Goal: Complete application form: Complete application form

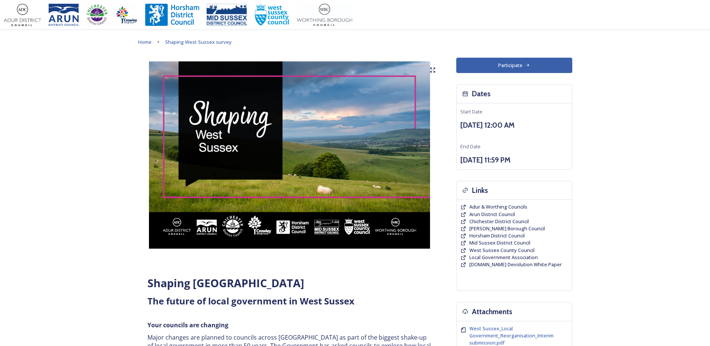
click at [480, 67] on button "Participate" at bounding box center [514, 65] width 116 height 15
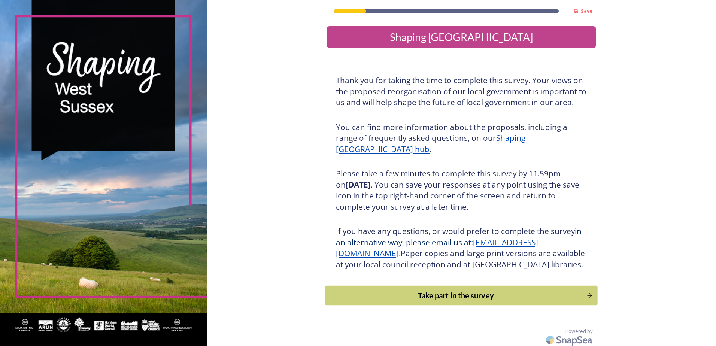
click at [369, 301] on div "Take part in the survey" at bounding box center [455, 295] width 253 height 11
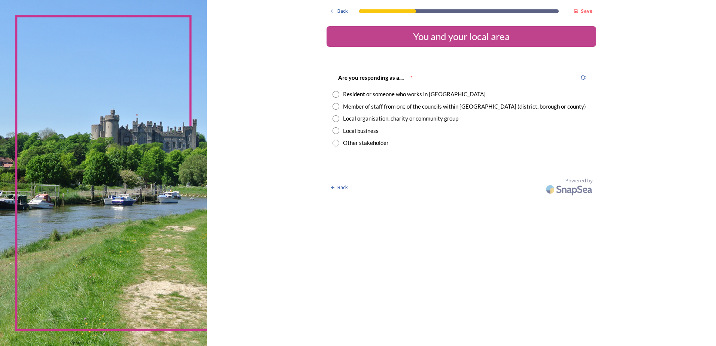
click at [376, 105] on div "Member of staff from one of the councils within [GEOGRAPHIC_DATA] (district, bo…" at bounding box center [464, 106] width 243 height 9
radio input "true"
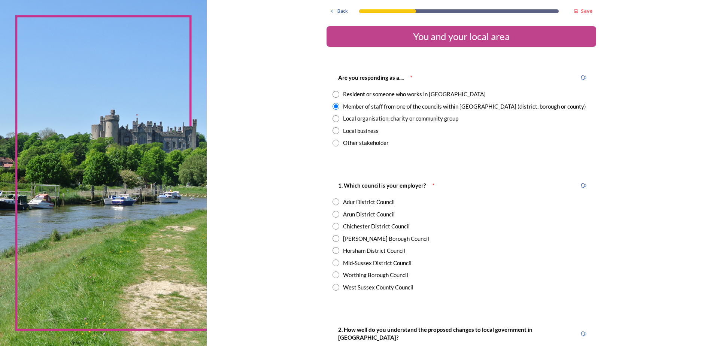
click at [363, 228] on div "Chichester District Council" at bounding box center [376, 226] width 67 height 9
radio input "true"
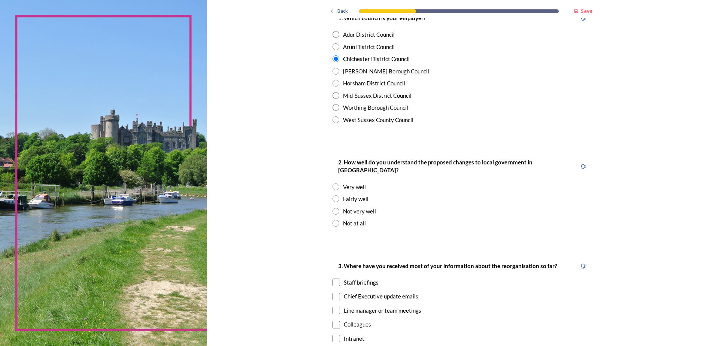
scroll to position [187, 0]
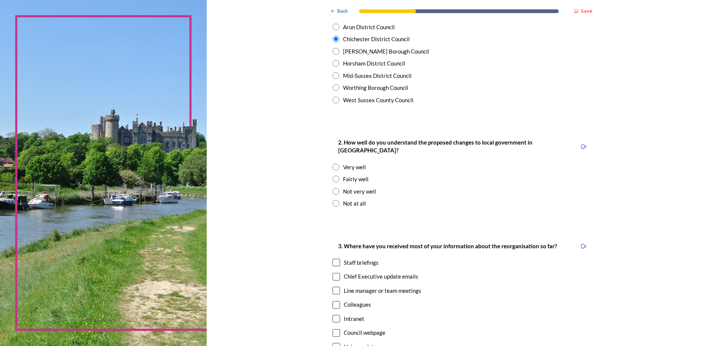
click at [347, 175] on div "Fairly well" at bounding box center [355, 179] width 25 height 9
radio input "true"
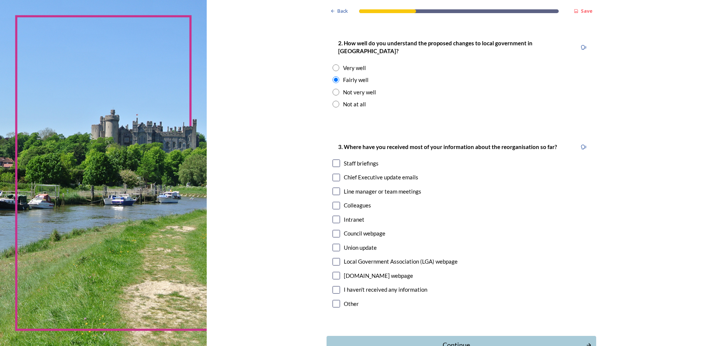
scroll to position [299, 0]
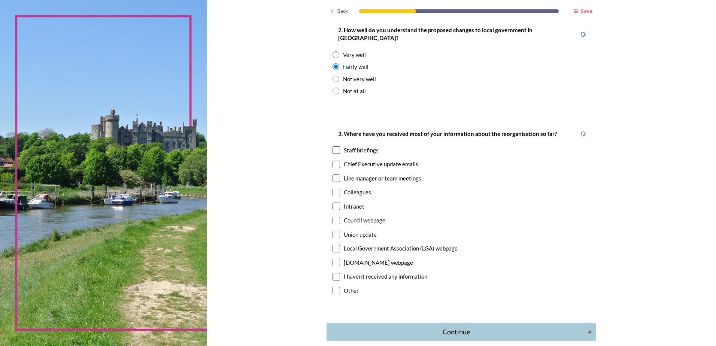
click at [366, 146] on div "Staff briefings" at bounding box center [361, 150] width 35 height 9
checkbox input "true"
click at [355, 160] on div "Chief Executive update emails" at bounding box center [381, 164] width 74 height 9
checkbox input "true"
click at [358, 174] on div "Line manager or team meetings" at bounding box center [382, 178] width 77 height 9
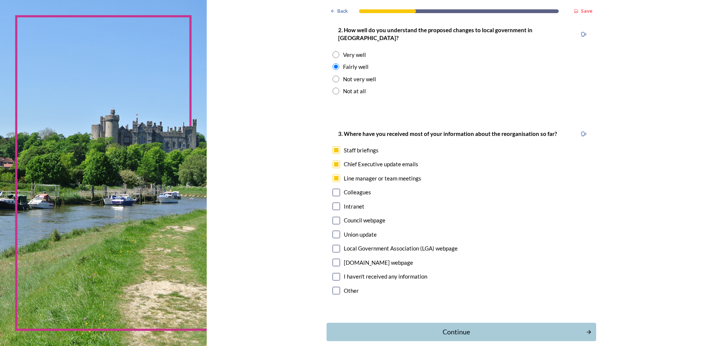
checkbox input "true"
click at [344, 286] on div "Other" at bounding box center [351, 290] width 15 height 9
checkbox input "true"
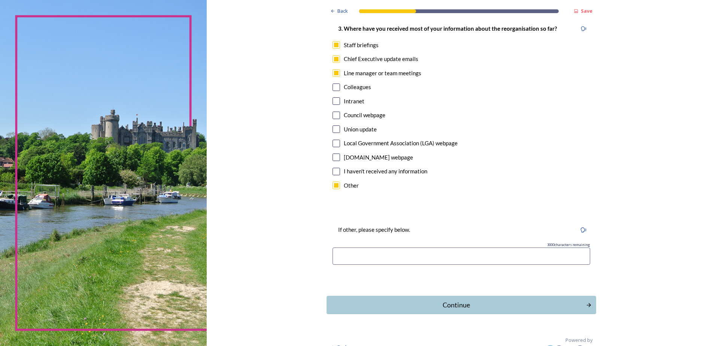
scroll to position [408, 0]
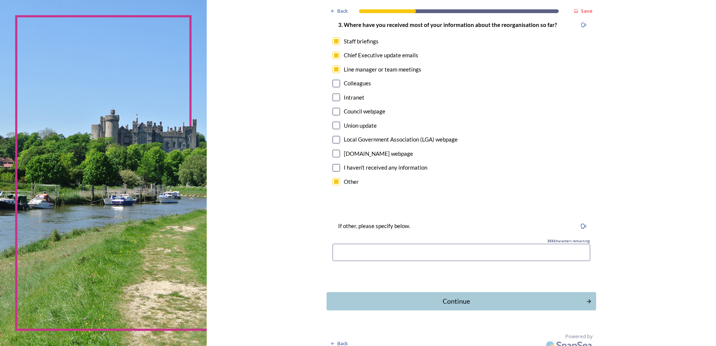
click at [352, 244] on input at bounding box center [461, 252] width 258 height 17
type input "I've been through a unitary merger in the past which gives me an understanding …"
click at [395, 297] on div "Continue" at bounding box center [455, 301] width 253 height 10
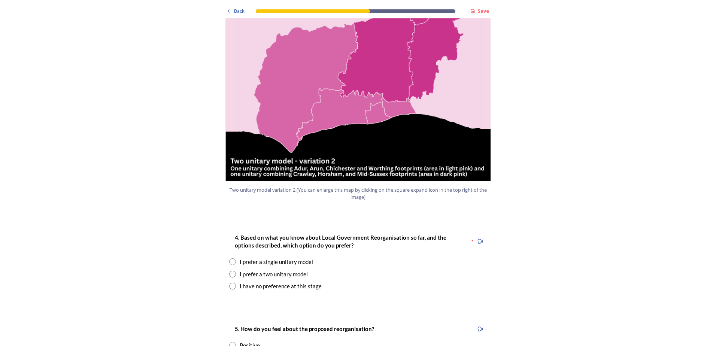
scroll to position [824, 0]
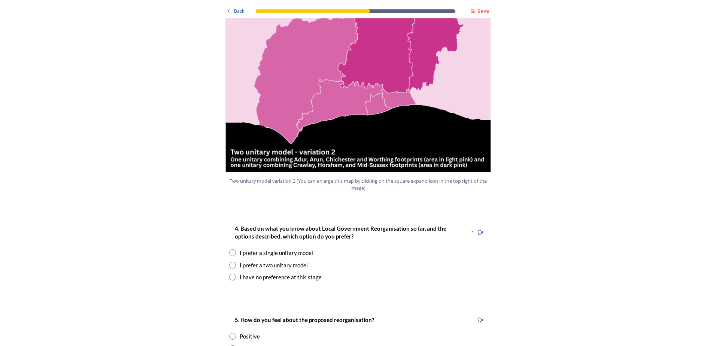
click at [240, 261] on div "I prefer a two unitary model" at bounding box center [274, 265] width 68 height 9
radio input "true"
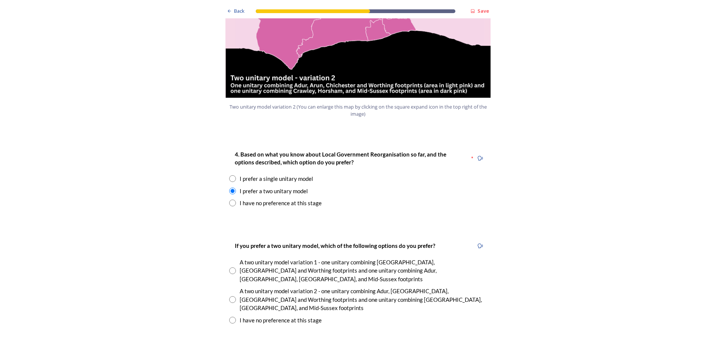
scroll to position [898, 0]
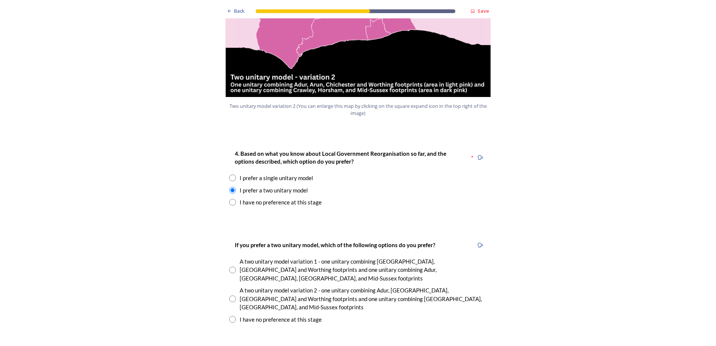
click at [242, 257] on div "A two unitary model variation 1 - one unitary combining Arun, Chichester and Wo…" at bounding box center [363, 269] width 247 height 25
radio input "true"
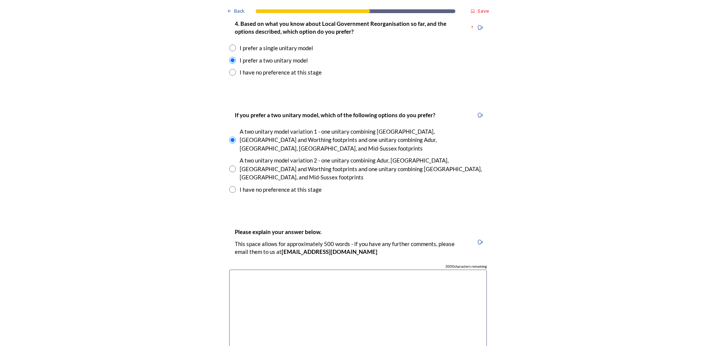
scroll to position [1123, 0]
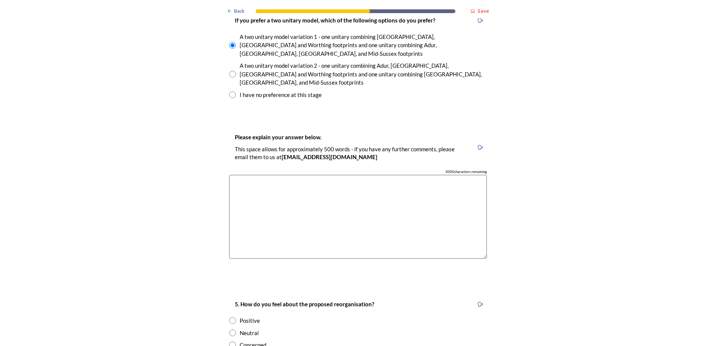
click at [269, 201] on textarea at bounding box center [358, 217] width 258 height 84
click at [231, 329] on input "radio" at bounding box center [232, 332] width 7 height 7
radio input "true"
click at [264, 179] on textarea at bounding box center [358, 217] width 258 height 84
click at [356, 175] on textarea "Given the size of West Sussex, a single unitary option would make local governm…" at bounding box center [358, 217] width 258 height 84
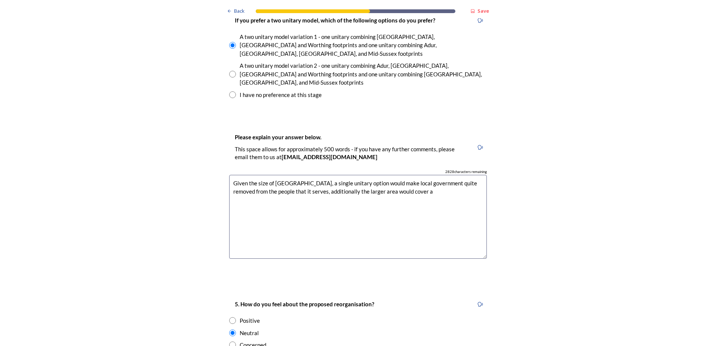
click at [421, 175] on textarea "Given the size of West Sussex, a single unitary option would make local governm…" at bounding box center [358, 217] width 258 height 84
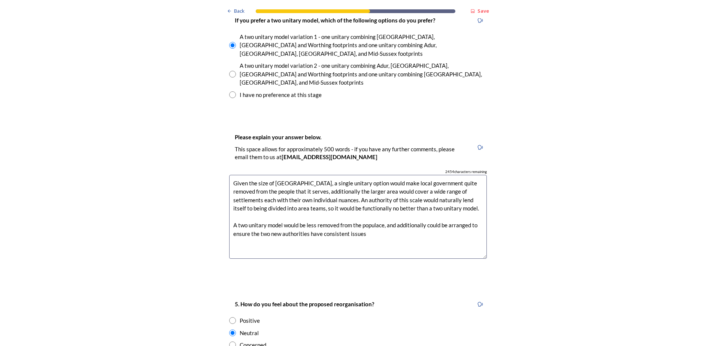
click at [350, 198] on textarea "Given the size of West Sussex, a single unitary option would make local governm…" at bounding box center [358, 217] width 258 height 84
click at [348, 195] on textarea "Given the size of West Sussex, a single unitary option would make local governm…" at bounding box center [358, 217] width 258 height 84
click at [346, 194] on textarea "Given the size of West Sussex, a single unitary option would make local governm…" at bounding box center [358, 217] width 258 height 84
click at [322, 196] on textarea "Given the size of West Sussex, a single unitary option would make local governm…" at bounding box center [358, 217] width 258 height 84
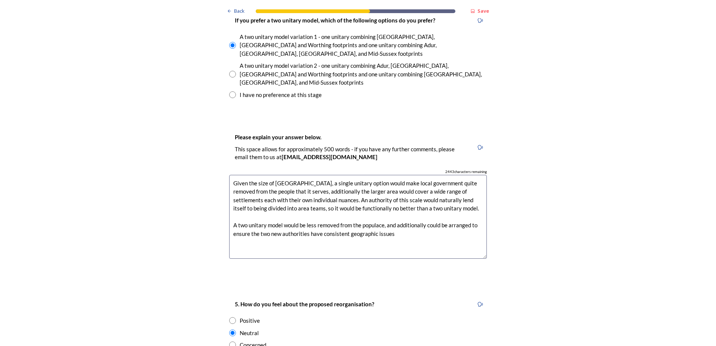
click at [321, 192] on textarea "Given the size of West Sussex, a single unitary option would make local governm…" at bounding box center [358, 217] width 258 height 84
click at [389, 194] on textarea "Given the size of West Sussex, a single unitary option would make local governm…" at bounding box center [358, 217] width 258 height 84
click at [474, 197] on textarea "Given the size of West Sussex, a single unitary option would make local governm…" at bounding box center [358, 217] width 258 height 84
click at [261, 196] on textarea "Given the size of West Sussex, a single unitary option would make local governm…" at bounding box center [358, 217] width 258 height 84
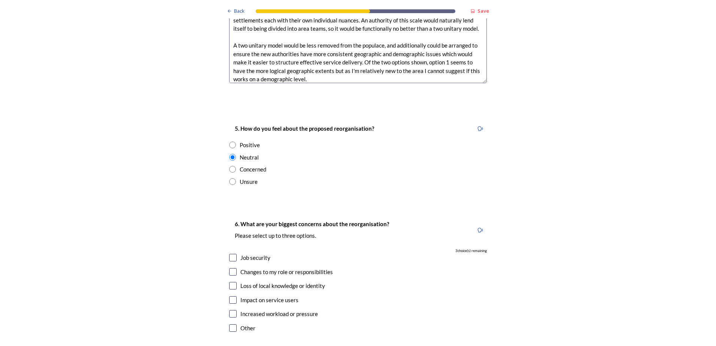
scroll to position [1385, 0]
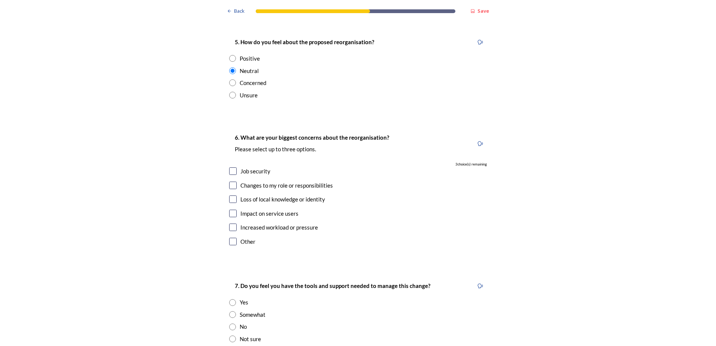
type textarea "Given the size of West Sussex, a single unitary option would make local governm…"
click at [231, 210] on input "checkbox" at bounding box center [232, 213] width 7 height 7
checkbox input "true"
click at [229, 223] on input "checkbox" at bounding box center [232, 226] width 7 height 7
checkbox input "true"
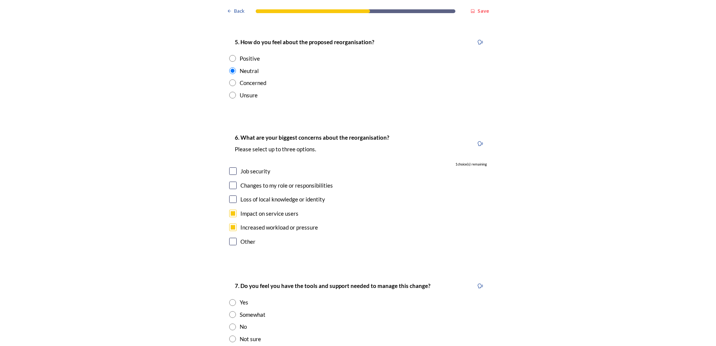
click at [232, 195] on input "checkbox" at bounding box center [232, 198] width 7 height 7
checkbox input "true"
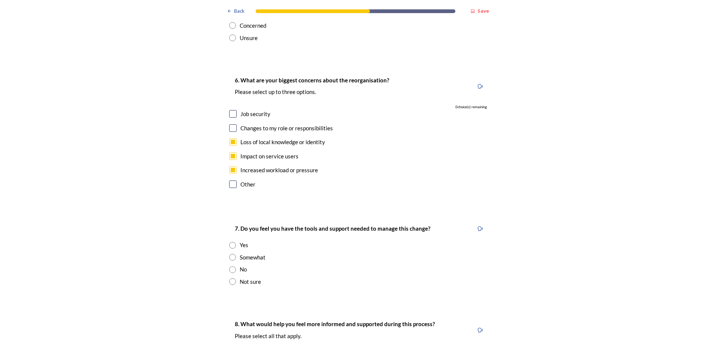
scroll to position [1535, 0]
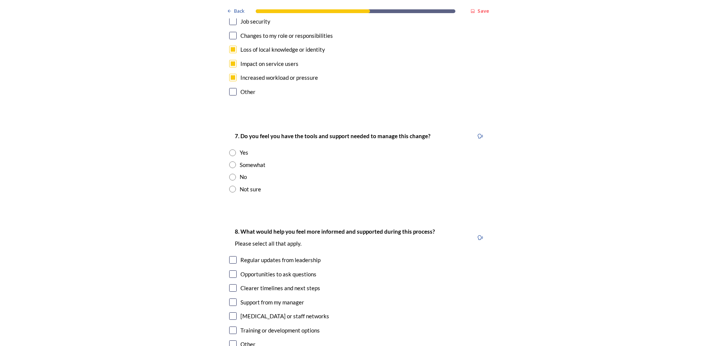
click at [233, 149] on input "radio" at bounding box center [232, 152] width 7 height 7
radio input "true"
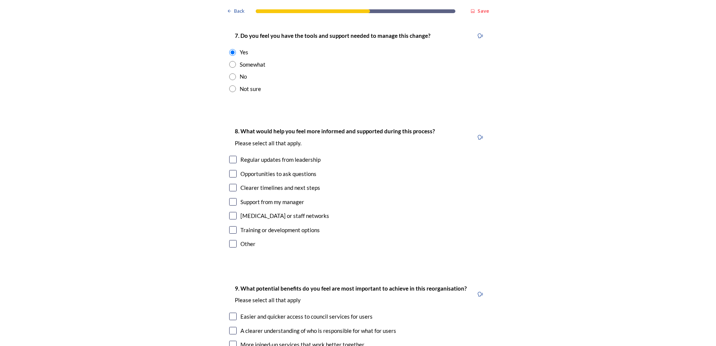
scroll to position [1647, 0]
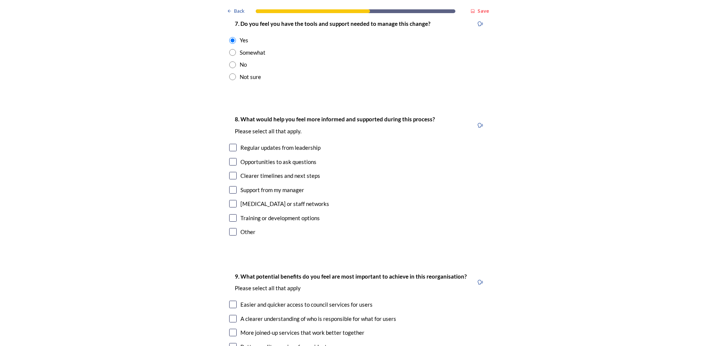
click at [230, 144] on input "checkbox" at bounding box center [232, 147] width 7 height 7
checkbox input "true"
click at [229, 172] on input "checkbox" at bounding box center [232, 175] width 7 height 7
checkbox input "true"
click at [230, 214] on input "checkbox" at bounding box center [232, 217] width 7 height 7
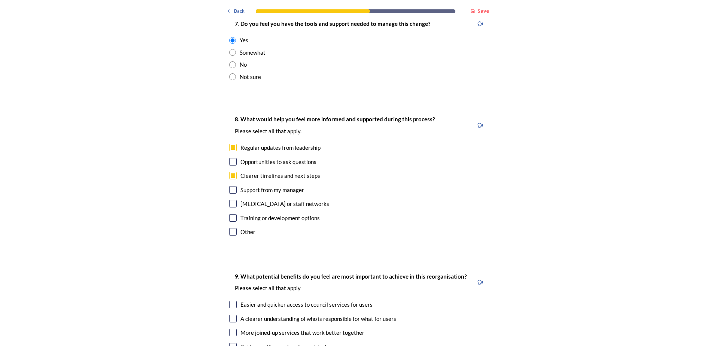
checkbox input "true"
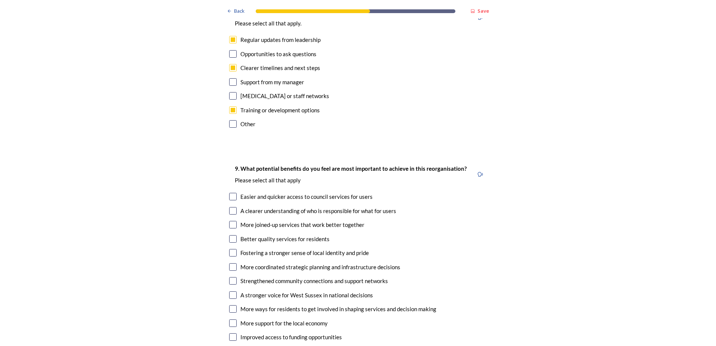
scroll to position [1759, 0]
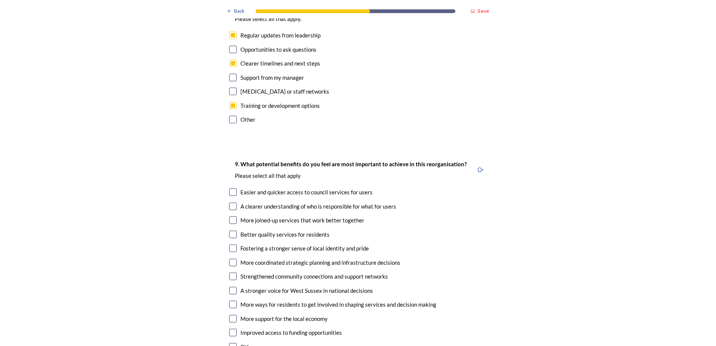
click at [229, 188] on input "checkbox" at bounding box center [232, 191] width 7 height 7
checkbox input "true"
click at [232, 203] on input "checkbox" at bounding box center [232, 206] width 7 height 7
checkbox input "true"
click at [232, 216] on input "checkbox" at bounding box center [232, 219] width 7 height 7
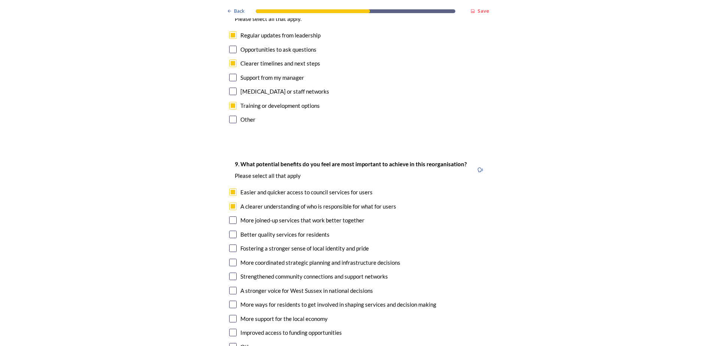
checkbox input "true"
click at [231, 231] on input "checkbox" at bounding box center [232, 234] width 7 height 7
checkbox input "true"
click at [231, 244] on input "checkbox" at bounding box center [232, 247] width 7 height 7
checkbox input "true"
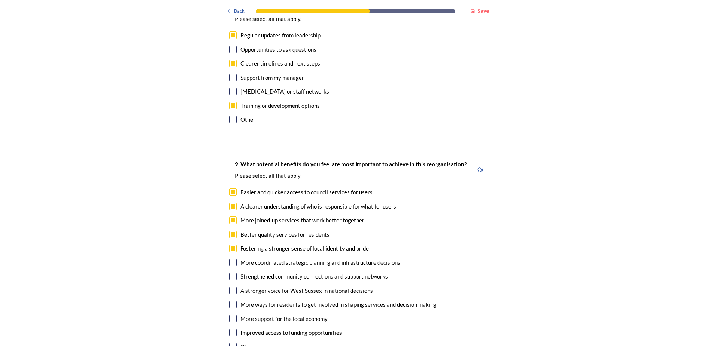
click at [232, 259] on input "checkbox" at bounding box center [232, 262] width 7 height 7
checkbox input "true"
click at [231, 273] on input "checkbox" at bounding box center [232, 276] width 7 height 7
checkbox input "true"
click at [230, 301] on input "checkbox" at bounding box center [232, 304] width 7 height 7
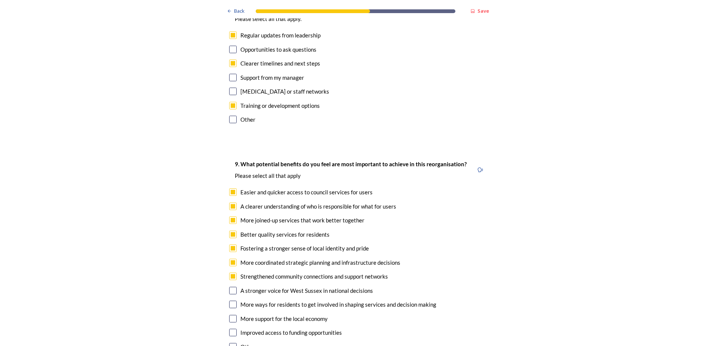
checkbox input "true"
click at [232, 315] on input "checkbox" at bounding box center [232, 318] width 7 height 7
checkbox input "true"
click at [232, 329] on input "checkbox" at bounding box center [232, 332] width 7 height 7
checkbox input "true"
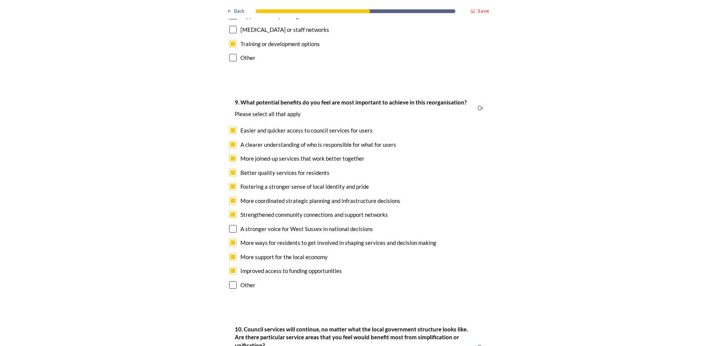
scroll to position [1834, 0]
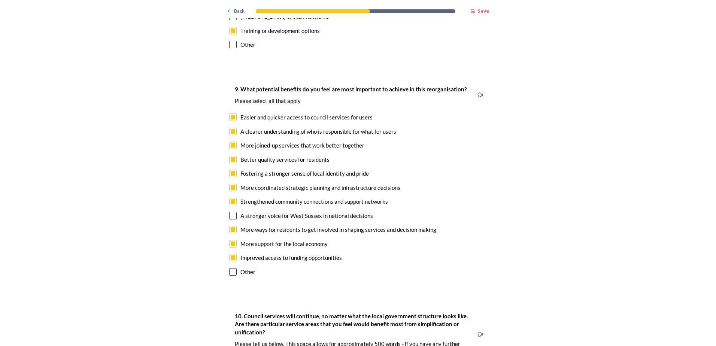
click at [229, 268] on input "checkbox" at bounding box center [232, 271] width 7 height 7
checkbox input "true"
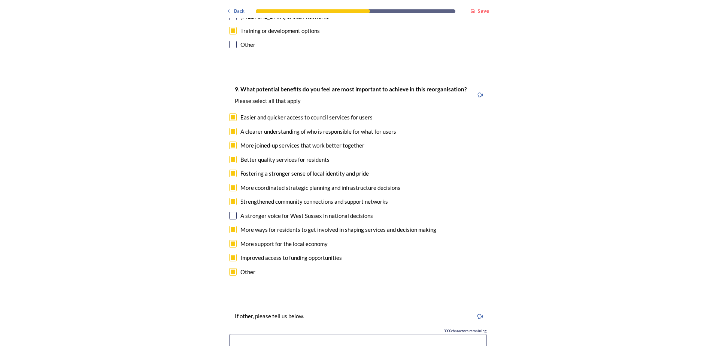
click at [258, 334] on input at bounding box center [358, 342] width 258 height 17
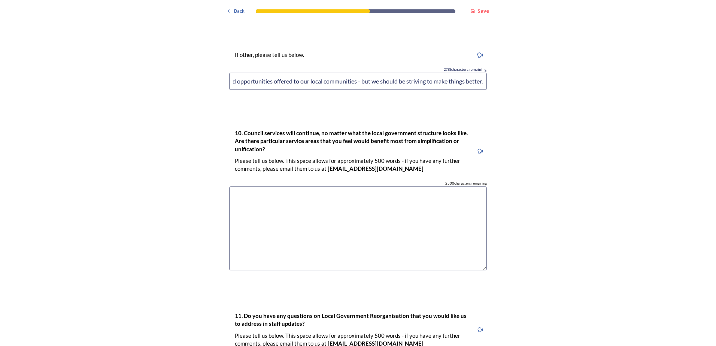
scroll to position [2096, 0]
type input "All of these are extremely important and we should be aiming to at a minimum en…"
click at [257, 186] on textarea at bounding box center [358, 228] width 258 height 84
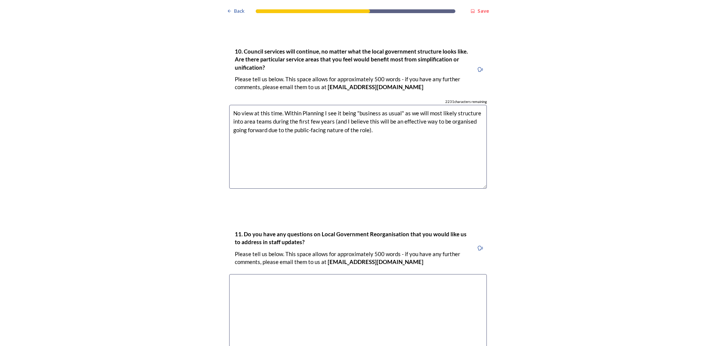
scroll to position [2245, 0]
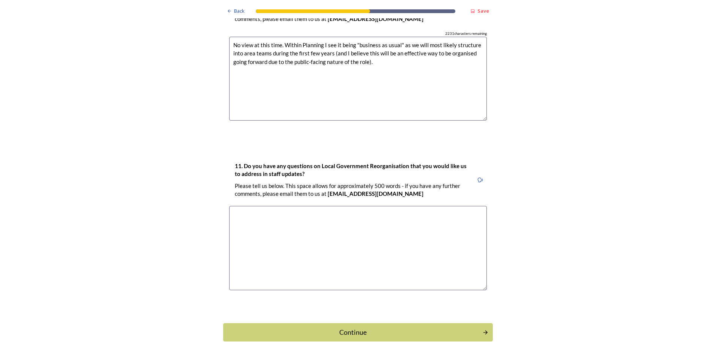
type textarea "No view at this time. Within Planning I see it being "business as usual" as we …"
click at [278, 206] on textarea at bounding box center [358, 248] width 258 height 84
type textarea "None at this stage."
click at [296, 327] on div "Continue" at bounding box center [352, 332] width 253 height 10
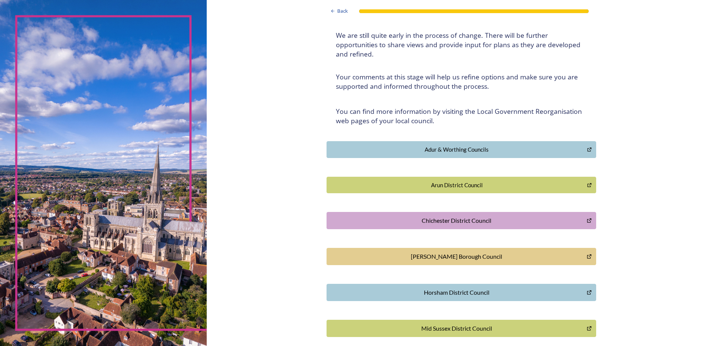
scroll to position [136, 0]
